Goal: Task Accomplishment & Management: Complete application form

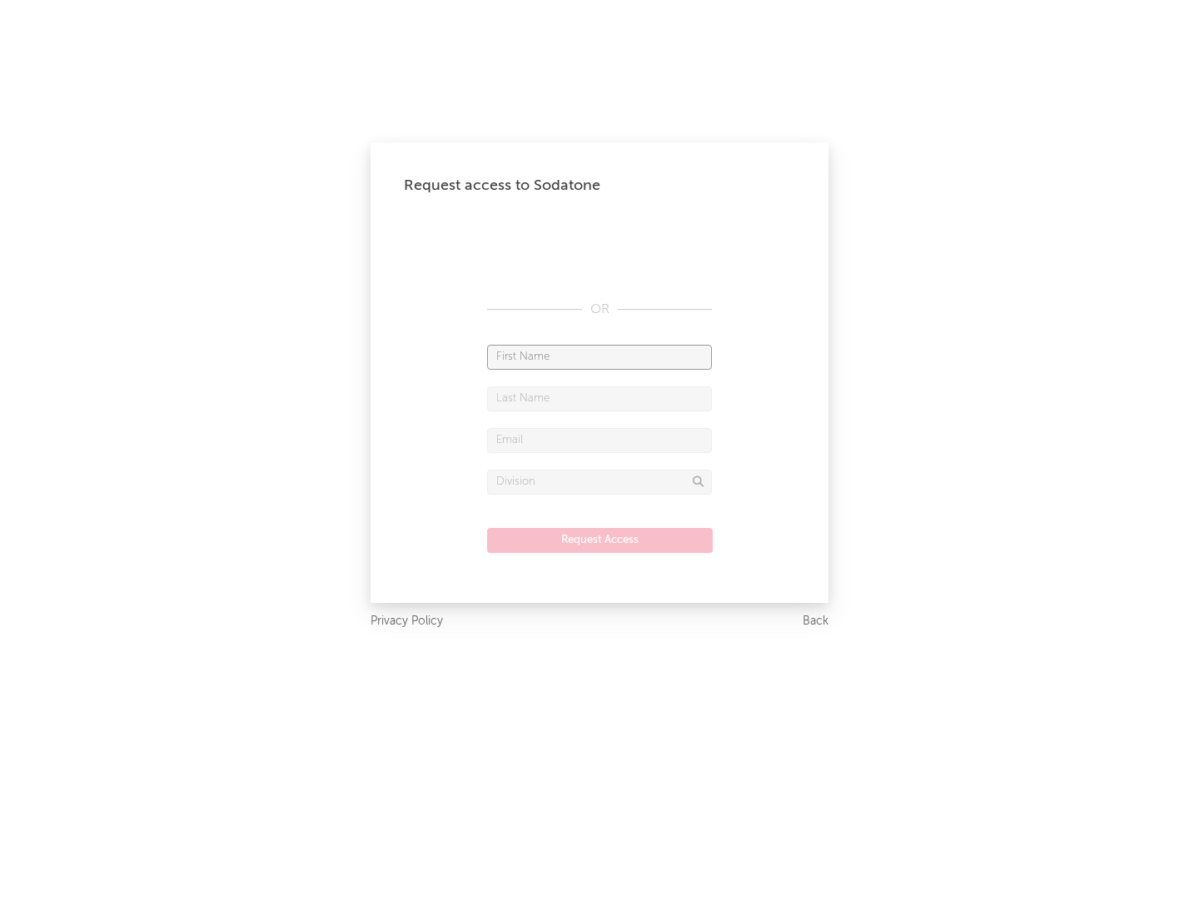
click at [600, 357] on input "text" at bounding box center [599, 357] width 225 height 25
type input "[PERSON_NAME]"
click at [600, 398] on input "text" at bounding box center [599, 399] width 225 height 25
type input "[PERSON_NAME]"
click at [600, 440] on input "text" at bounding box center [599, 440] width 225 height 25
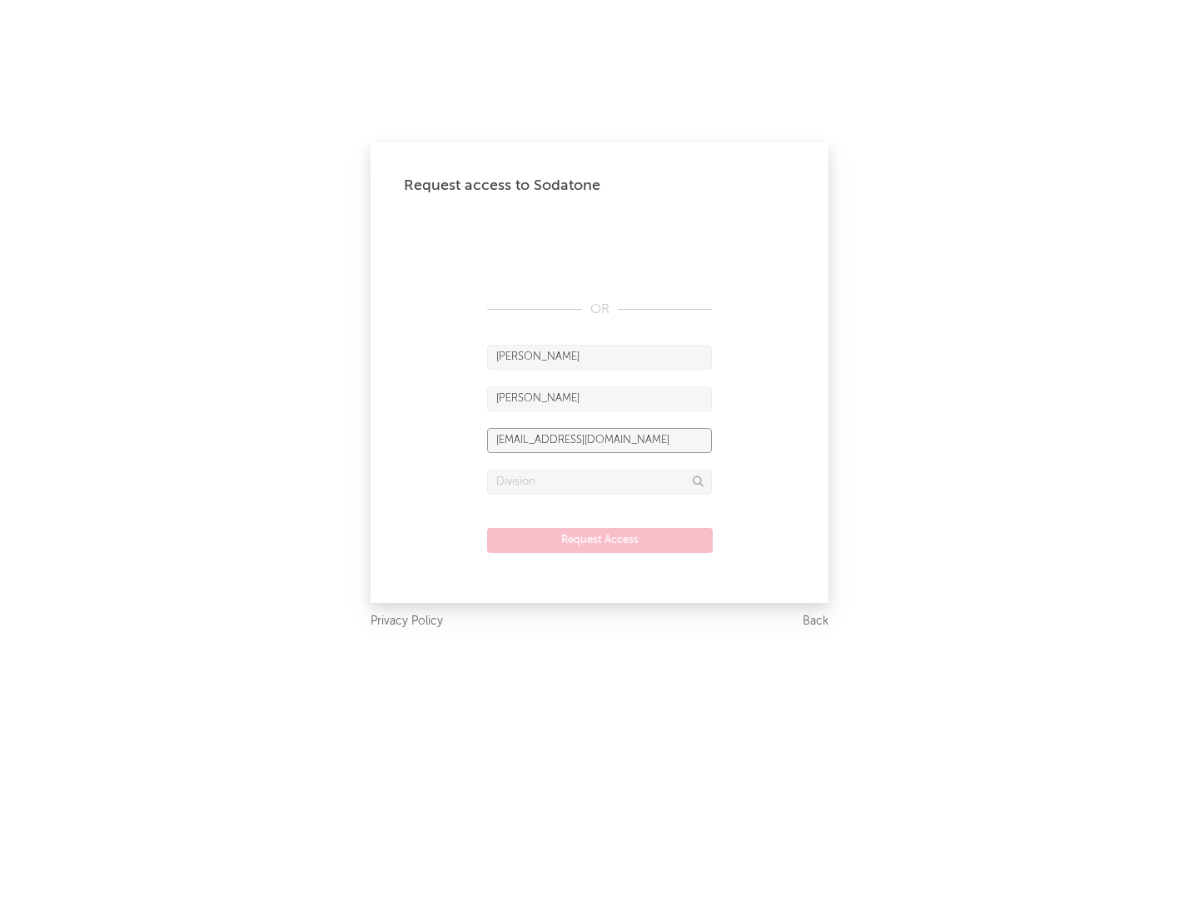
type input "[EMAIL_ADDRESS][DOMAIN_NAME]"
click at [600, 481] on input "text" at bounding box center [599, 482] width 225 height 25
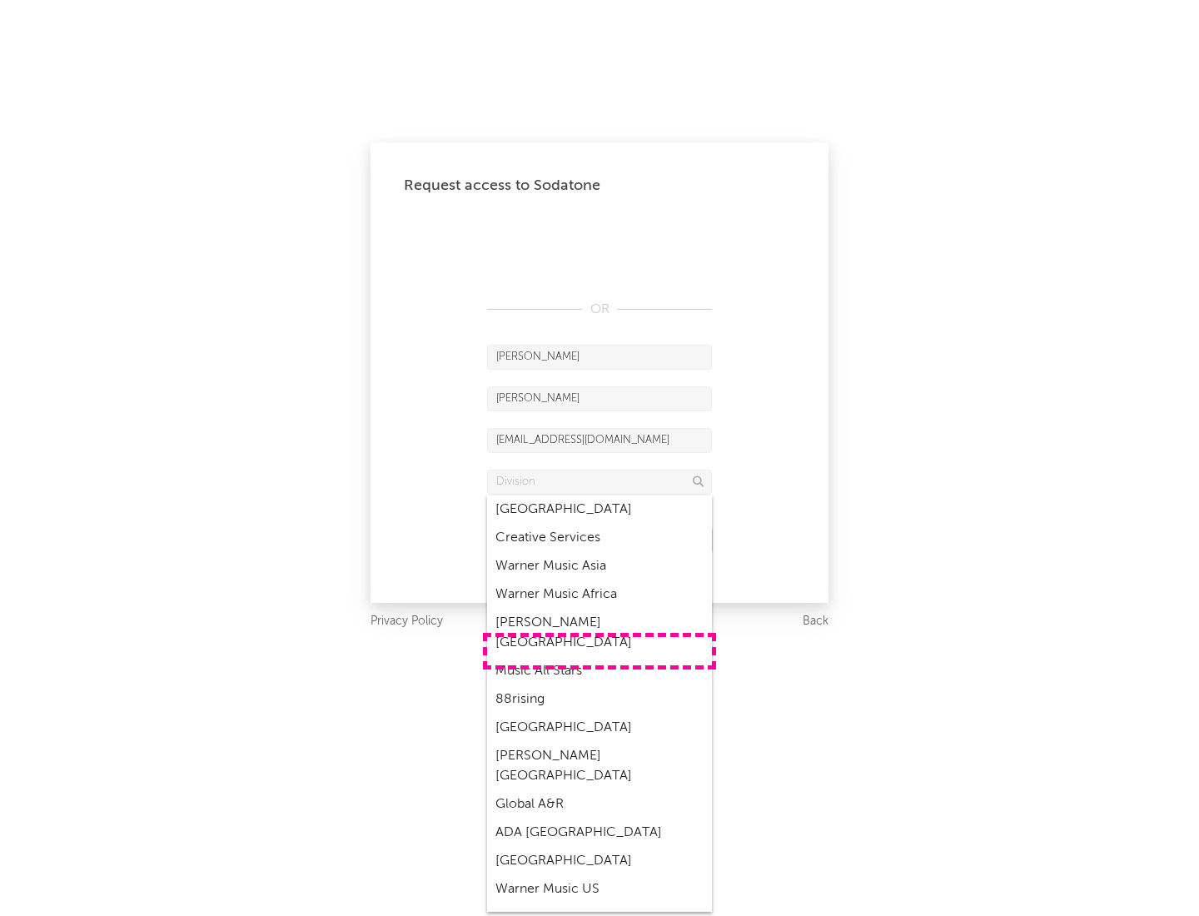
click at [600, 657] on div "Music All Stars" at bounding box center [599, 671] width 225 height 28
type input "Music All Stars"
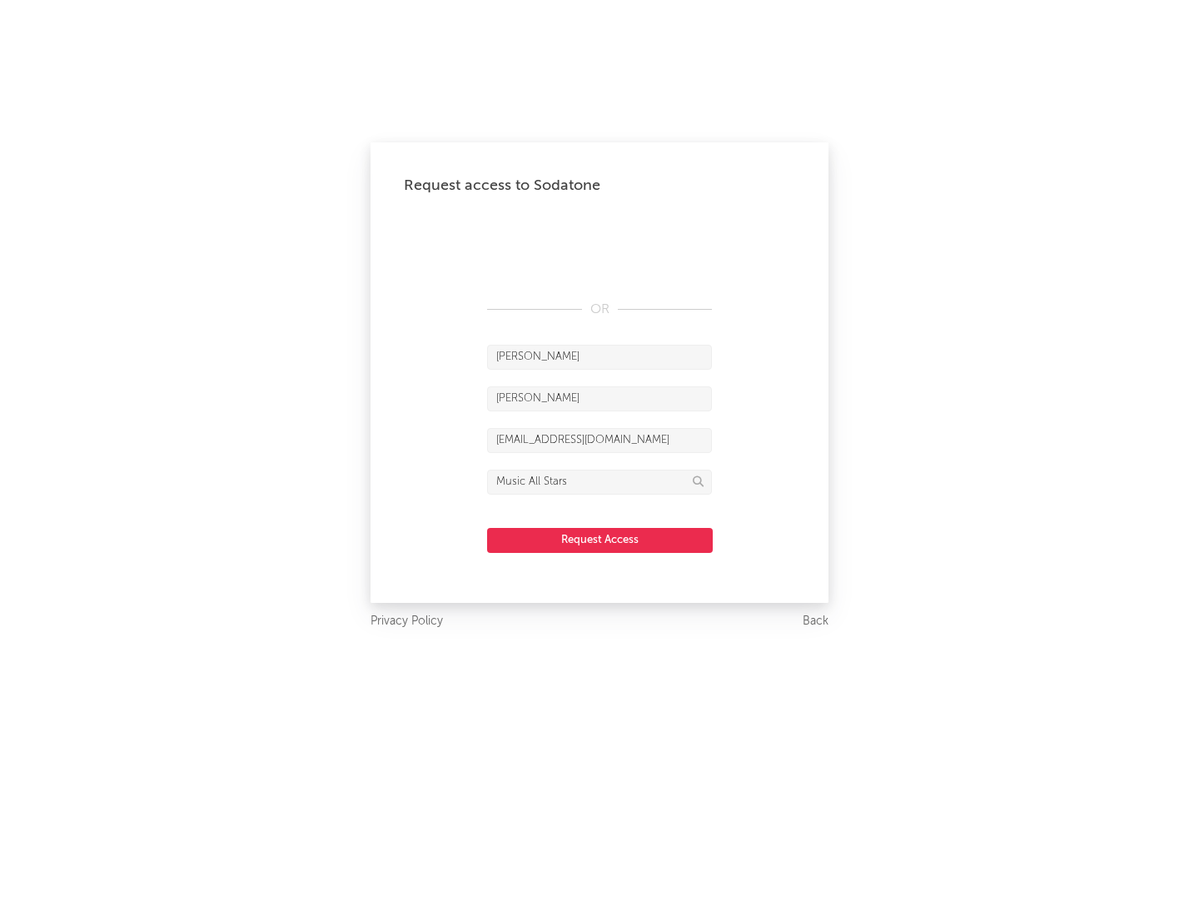
click at [600, 540] on button "Request Access" at bounding box center [600, 540] width 226 height 25
